Goal: Information Seeking & Learning: Learn about a topic

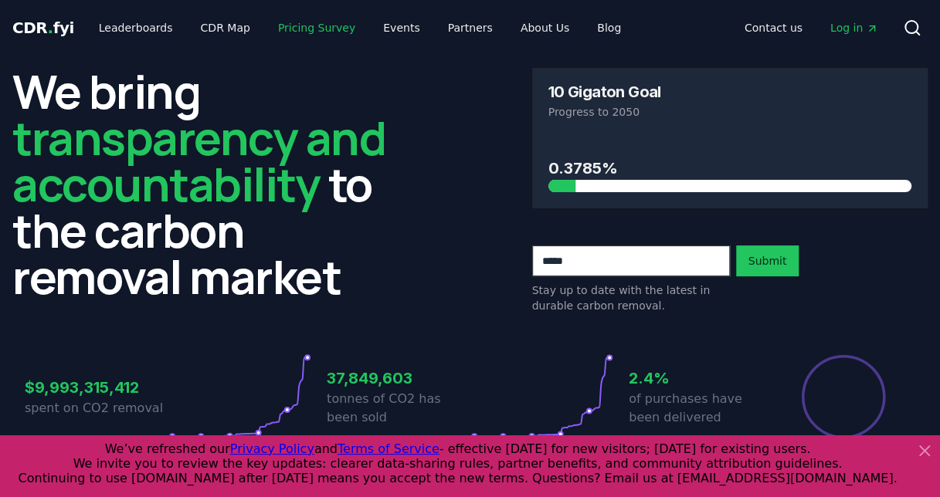
click at [290, 28] on link "Pricing Survey" at bounding box center [317, 28] width 102 height 28
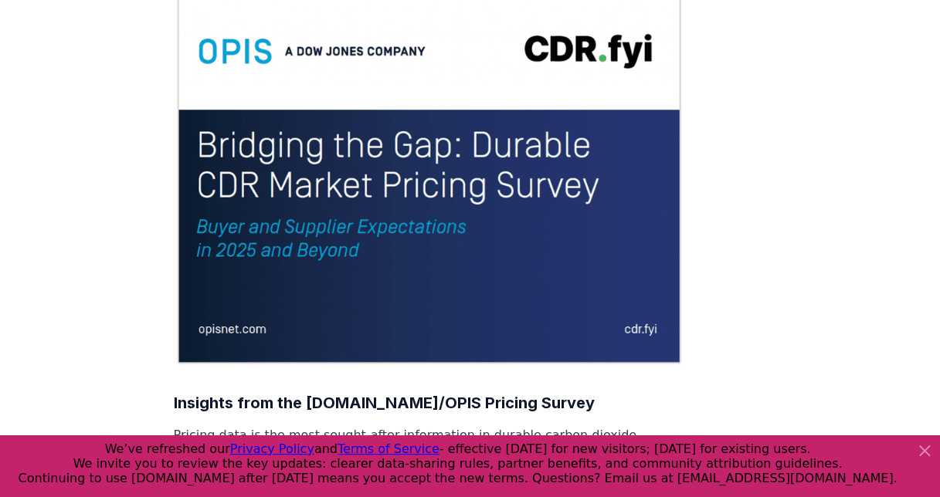
scroll to position [180, 0]
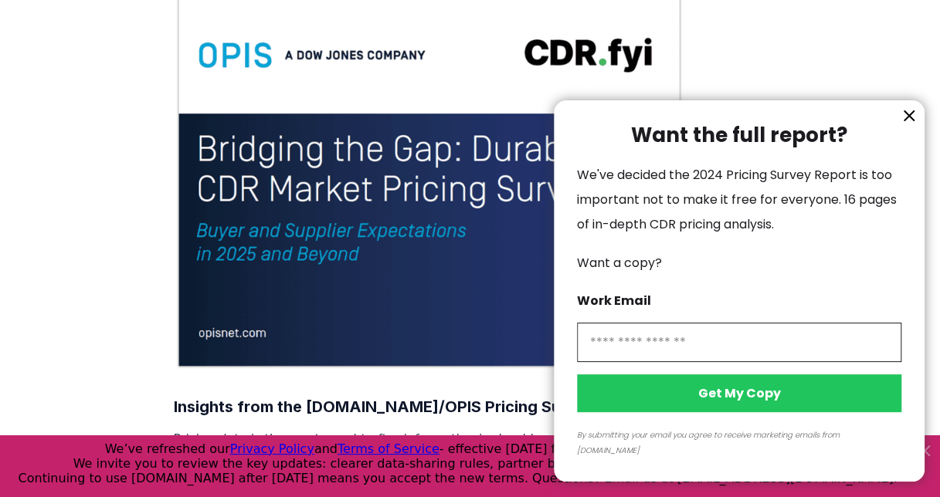
click at [910, 120] on icon "information" at bounding box center [908, 115] width 9 height 9
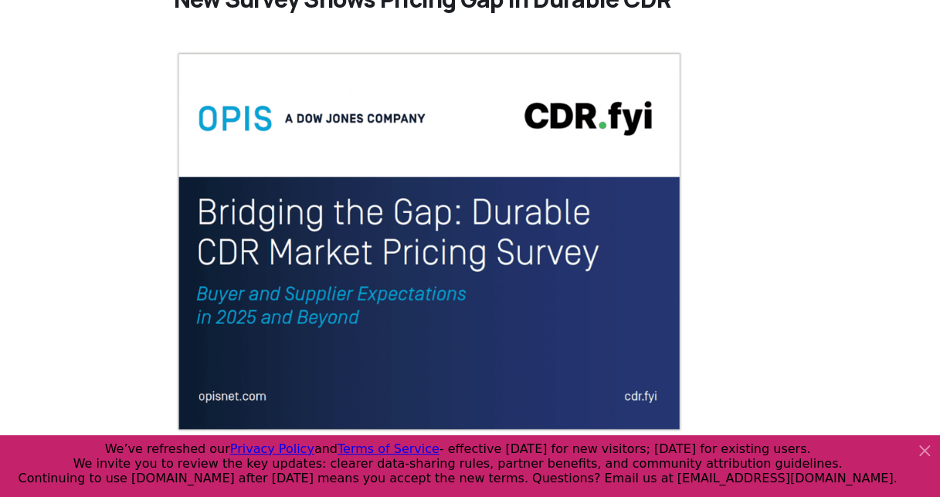
scroll to position [0, 0]
